Goal: Transaction & Acquisition: Purchase product/service

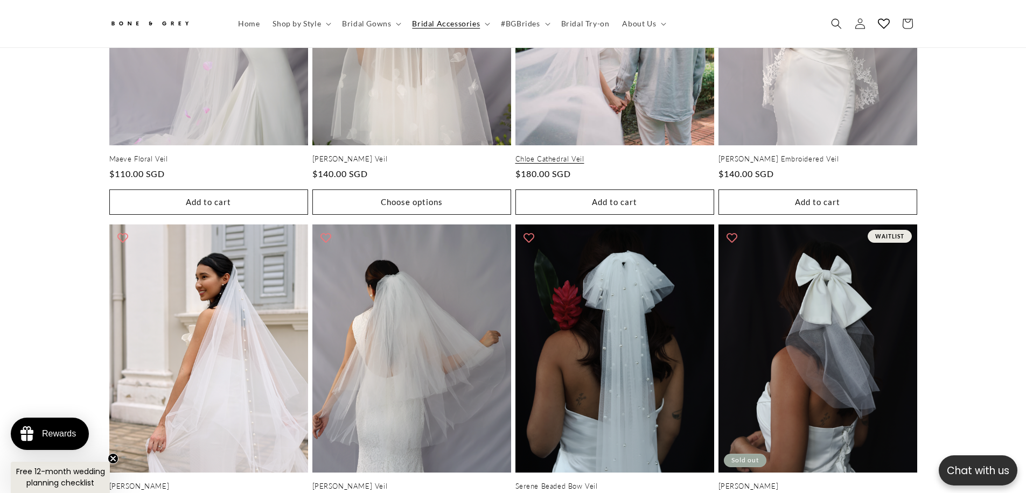
scroll to position [0, 593]
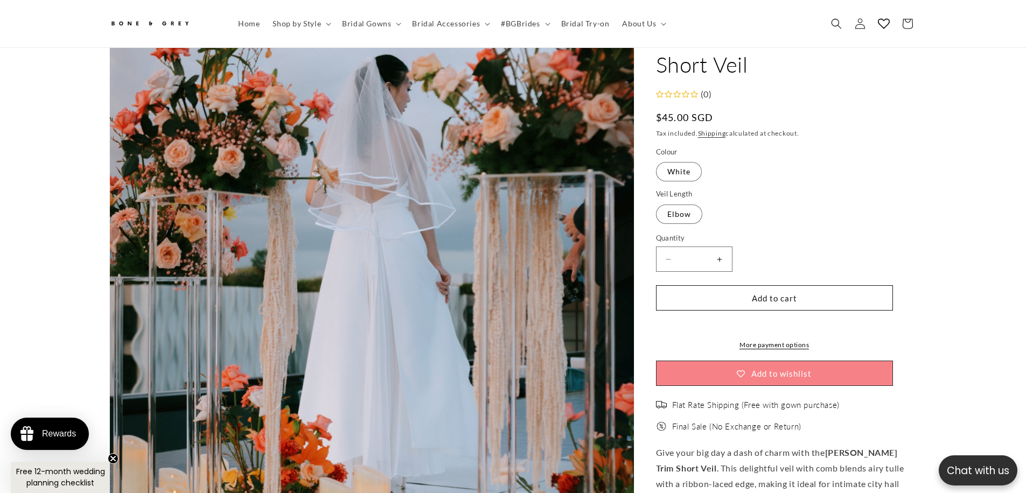
scroll to position [218, 0]
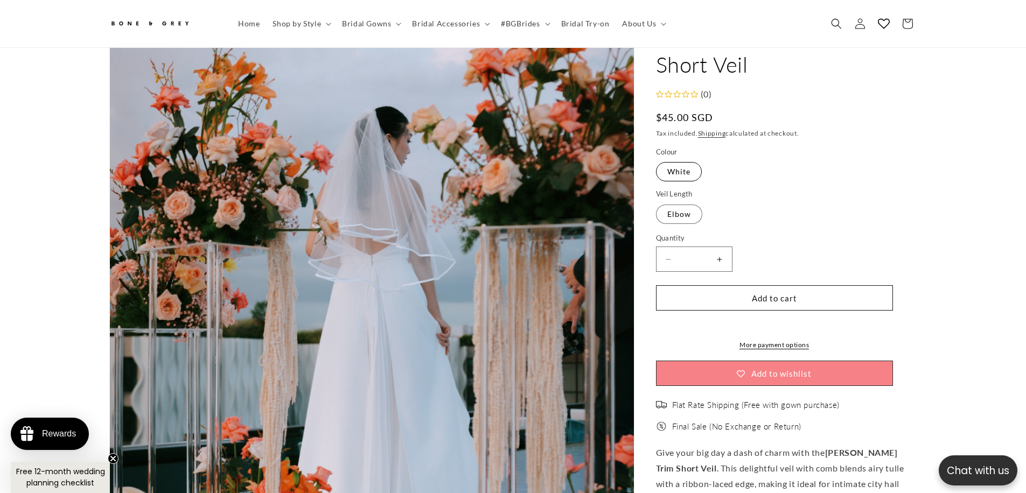
click at [671, 173] on label "White Variant sold out or unavailable" at bounding box center [679, 172] width 46 height 19
click at [351, 22] on span "Bridal Gowns" at bounding box center [366, 24] width 49 height 10
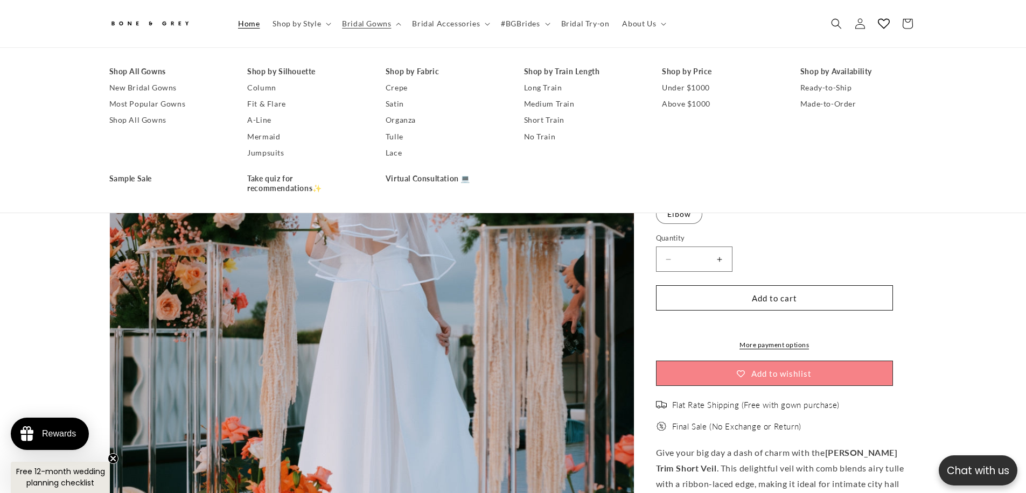
click at [238, 30] on link "Home" at bounding box center [249, 23] width 34 height 23
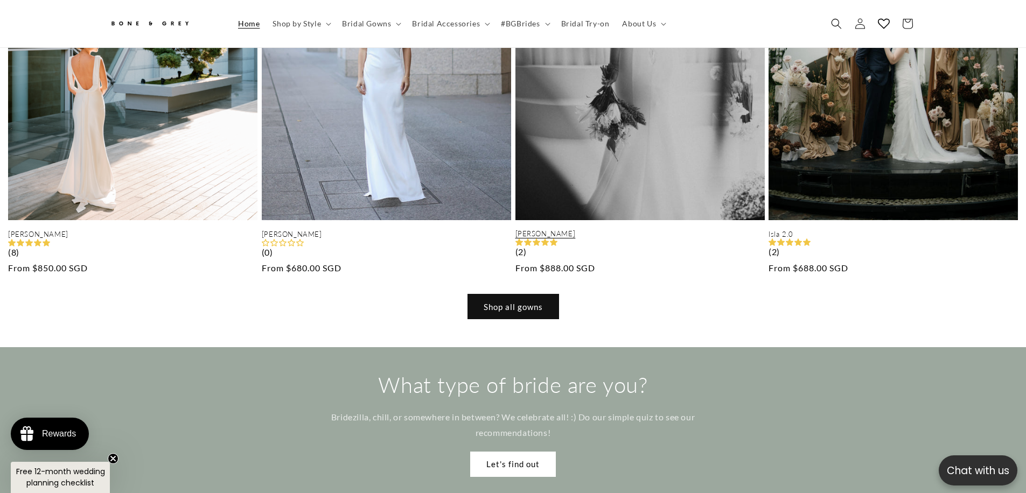
scroll to position [1249, 0]
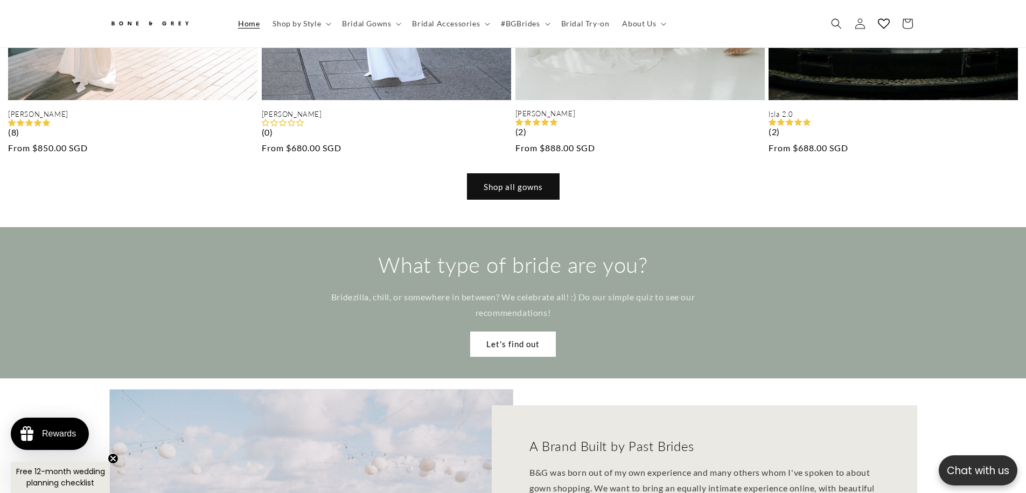
click at [510, 174] on link "Shop all gowns" at bounding box center [514, 186] width 92 height 25
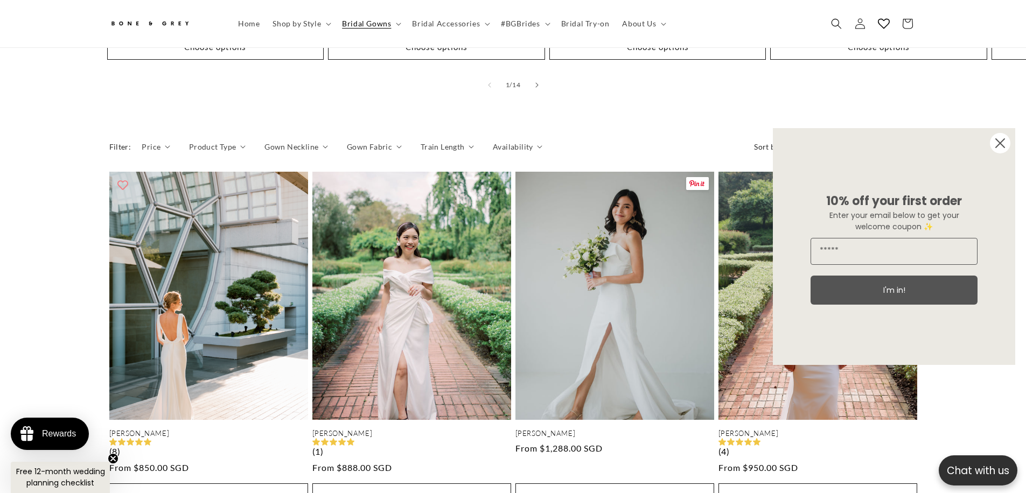
scroll to position [0, 296]
click at [991, 149] on icon "Close dialog" at bounding box center [1001, 144] width 22 height 22
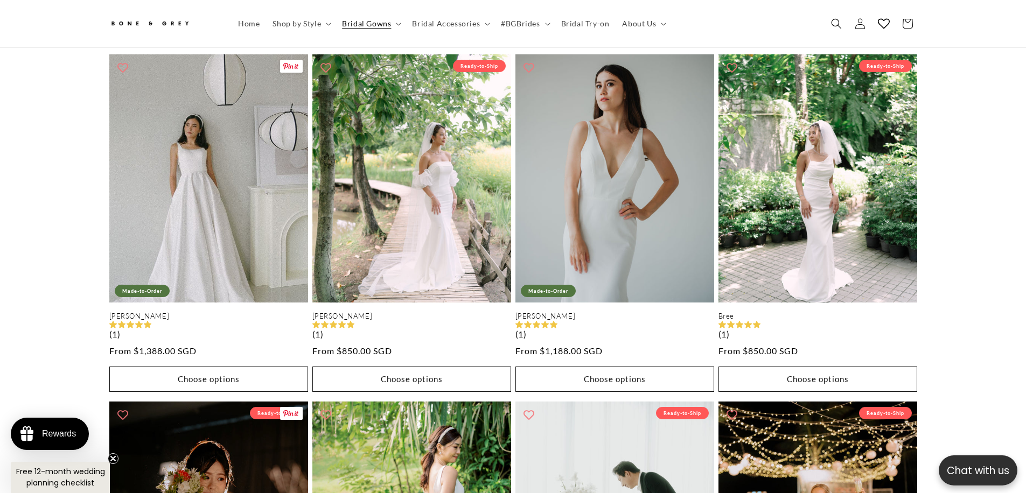
scroll to position [0, 593]
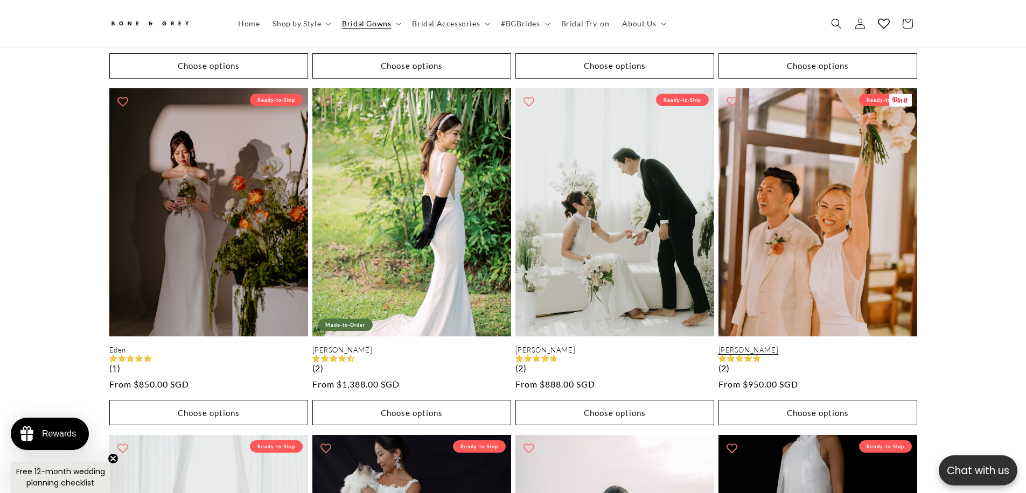
click at [842, 346] on link "[PERSON_NAME]" at bounding box center [818, 350] width 199 height 9
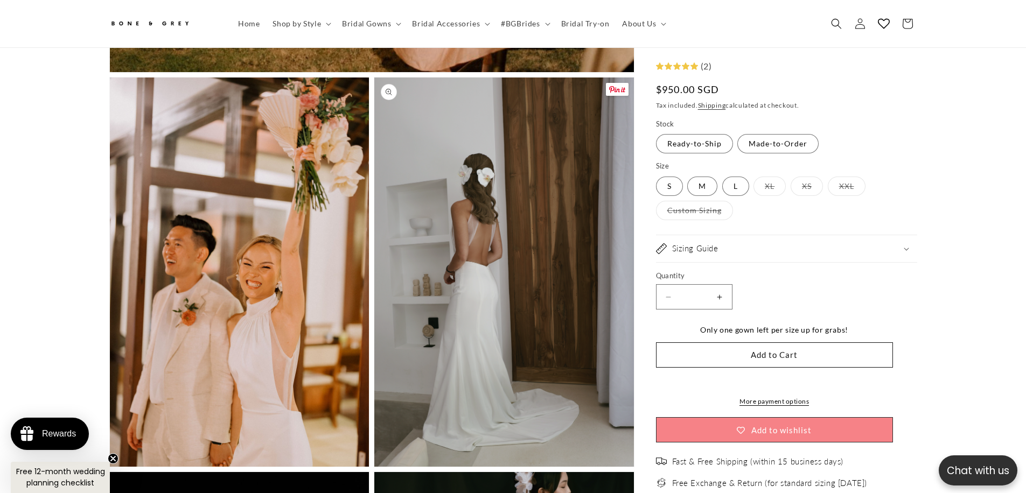
scroll to position [0, 296]
click at [110, 467] on button "Open media 2 in modal" at bounding box center [110, 467] width 0 height 0
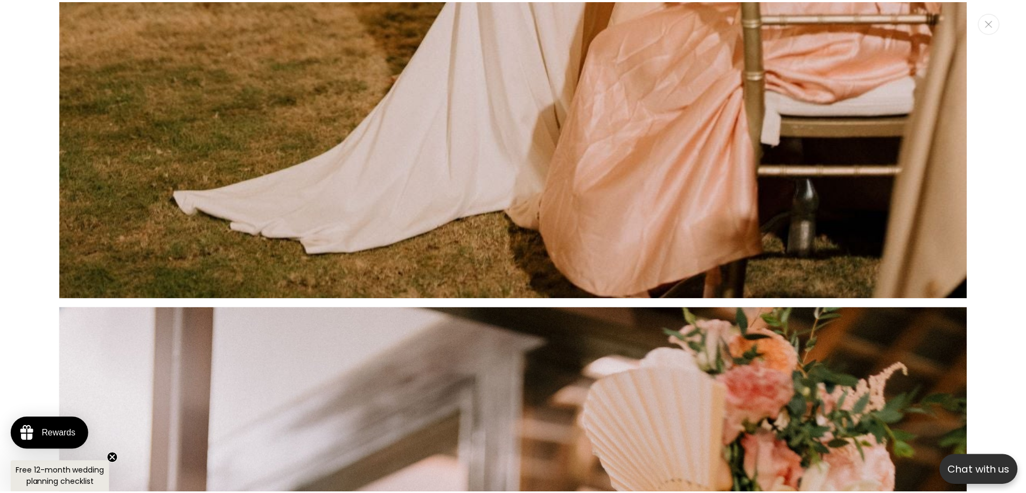
scroll to position [973, 0]
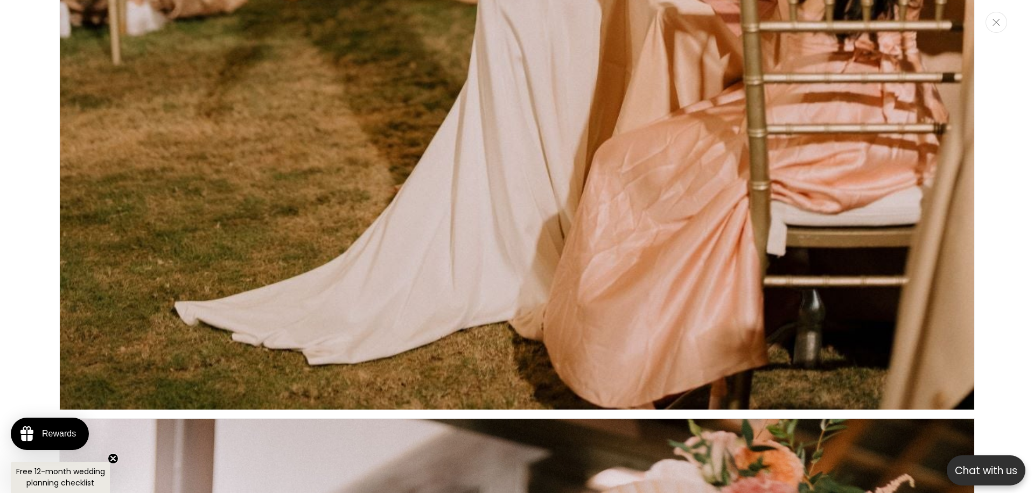
click at [993, 26] on button "Close" at bounding box center [997, 22] width 22 height 21
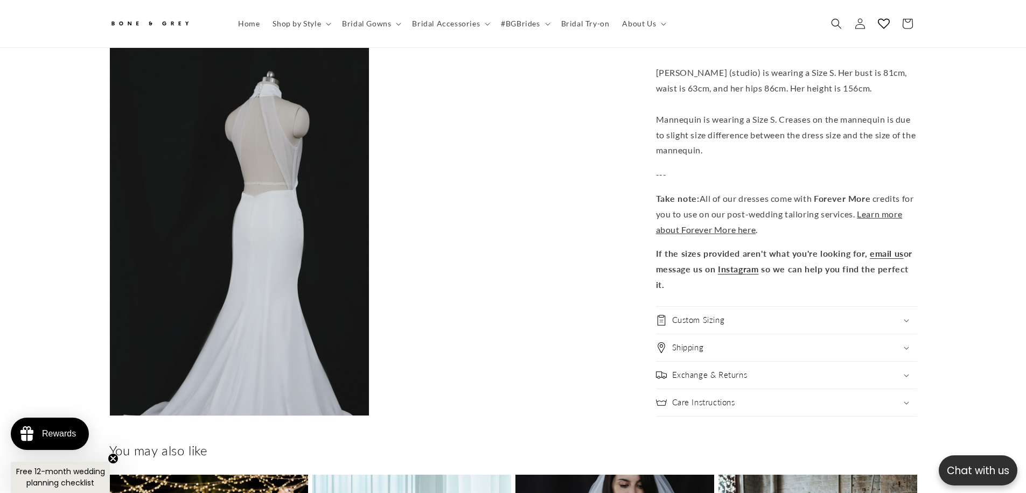
scroll to position [0, 296]
